Goal: Task Accomplishment & Management: Complete application form

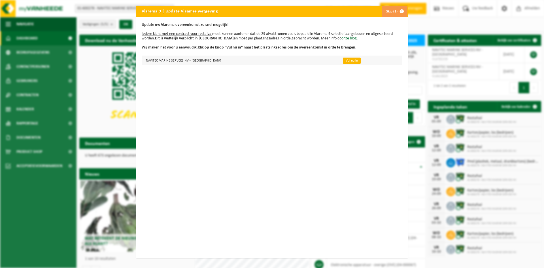
click at [343, 62] on link "Vul nu in" at bounding box center [352, 60] width 18 height 6
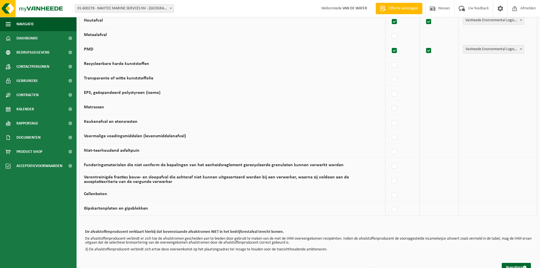
scroll to position [320, 0]
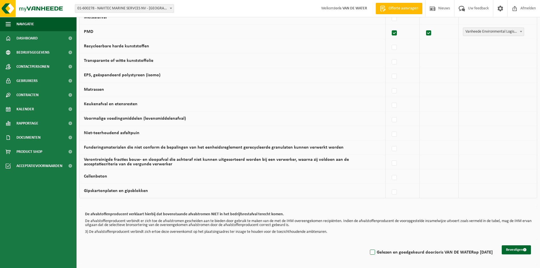
click at [368, 252] on label "Gelezen en goedgekeurd door Joris VAN DE WATER op 01/09/25" at bounding box center [430, 252] width 124 height 8
click at [368, 245] on input "Gelezen en goedgekeurd door Joris VAN DE WATER op 01/09/25" at bounding box center [367, 245] width 0 height 0
checkbox input "true"
click at [513, 247] on button "Bevestigen" at bounding box center [515, 249] width 29 height 9
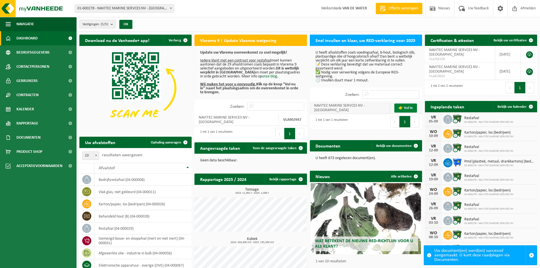
click at [401, 111] on link "👉 Vul in" at bounding box center [405, 107] width 23 height 9
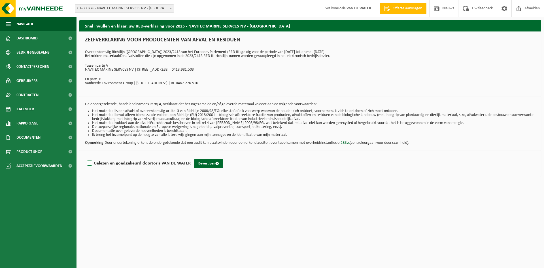
click at [90, 162] on label "Gelezen en goedgekeurd door Joris VAN DE WATER" at bounding box center [138, 163] width 105 height 8
click at [191, 156] on input "Gelezen en goedgekeurd door Joris VAN DE WATER" at bounding box center [191, 156] width 0 height 0
checkbox input "true"
click at [206, 162] on button "Bevestigen" at bounding box center [208, 163] width 29 height 9
